Goal: Information Seeking & Learning: Check status

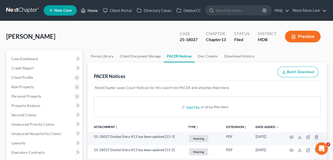
click at [92, 11] on link "Home" at bounding box center [89, 10] width 22 height 9
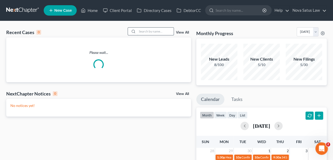
click at [145, 32] on input "search" at bounding box center [155, 32] width 36 height 8
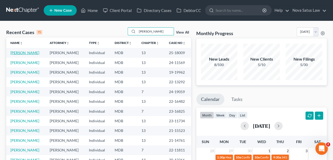
type input "[PERSON_NAME]"
click at [33, 53] on link "[PERSON_NAME]" at bounding box center [24, 52] width 29 height 4
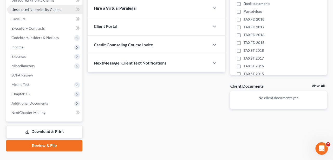
scroll to position [134, 0]
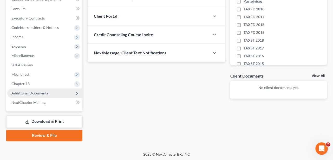
click at [42, 91] on span "Additional Documents" at bounding box center [29, 93] width 37 height 4
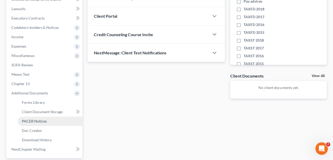
click at [43, 122] on span "PACER Notices" at bounding box center [34, 121] width 25 height 4
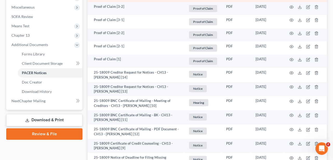
scroll to position [189, 0]
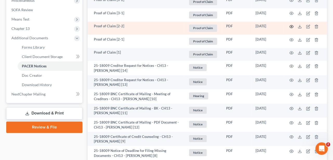
click at [290, 24] on icon "button" at bounding box center [291, 26] width 4 height 4
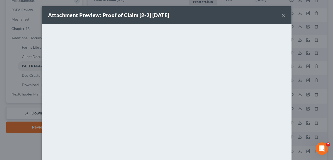
click at [282, 17] on button "×" at bounding box center [284, 15] width 4 height 6
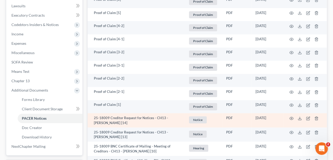
scroll to position [135, 0]
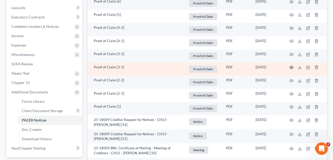
click at [291, 67] on circle "button" at bounding box center [291, 67] width 1 height 1
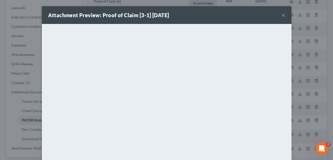
click at [283, 15] on button "×" at bounding box center [284, 15] width 4 height 6
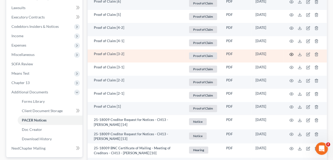
click at [290, 54] on icon "button" at bounding box center [291, 54] width 4 height 4
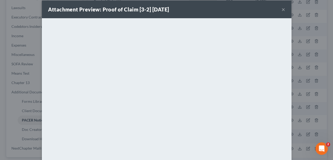
scroll to position [5, 0]
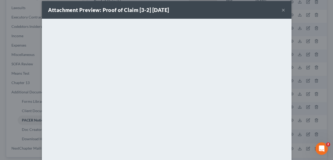
click at [283, 11] on button "×" at bounding box center [284, 10] width 4 height 6
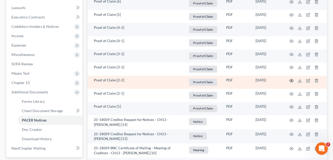
click at [292, 79] on icon "button" at bounding box center [291, 81] width 4 height 4
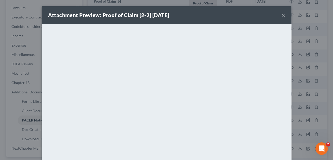
click at [283, 15] on button "×" at bounding box center [284, 15] width 4 height 6
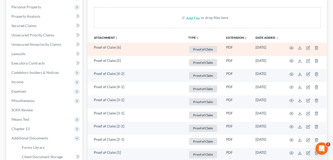
scroll to position [81, 0]
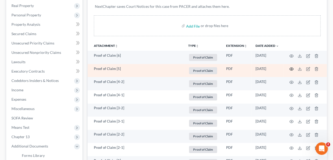
click at [291, 67] on icon "button" at bounding box center [291, 69] width 4 height 4
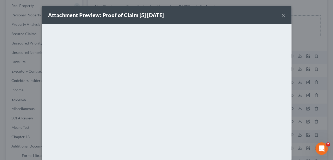
click at [282, 15] on button "×" at bounding box center [284, 15] width 4 height 6
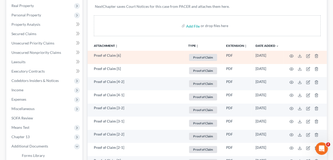
click at [292, 52] on td at bounding box center [305, 57] width 44 height 13
click at [292, 53] on td at bounding box center [305, 57] width 44 height 13
click at [290, 54] on icon "button" at bounding box center [291, 56] width 4 height 4
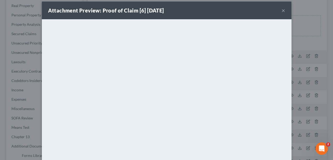
scroll to position [0, 0]
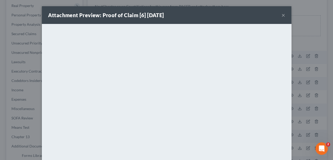
click at [282, 16] on button "×" at bounding box center [284, 15] width 4 height 6
